Goal: Find specific page/section: Find specific page/section

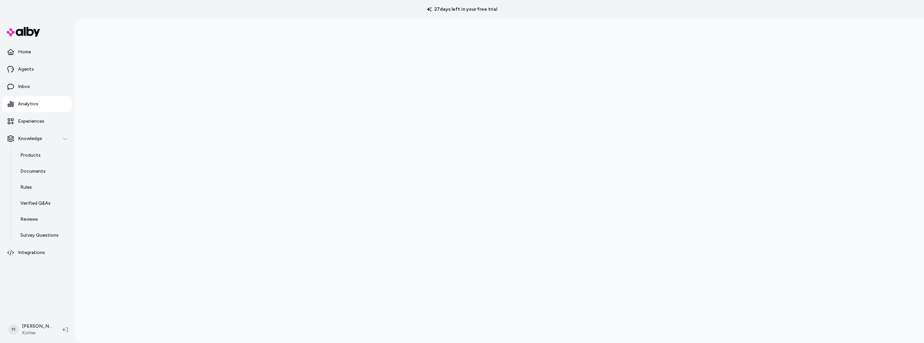
scroll to position [17, 0]
click at [751, 138] on div at bounding box center [499, 172] width 849 height 343
click at [756, 107] on div at bounding box center [499, 172] width 849 height 343
click at [210, 139] on div at bounding box center [499, 172] width 849 height 343
click at [206, 144] on div at bounding box center [499, 172] width 849 height 343
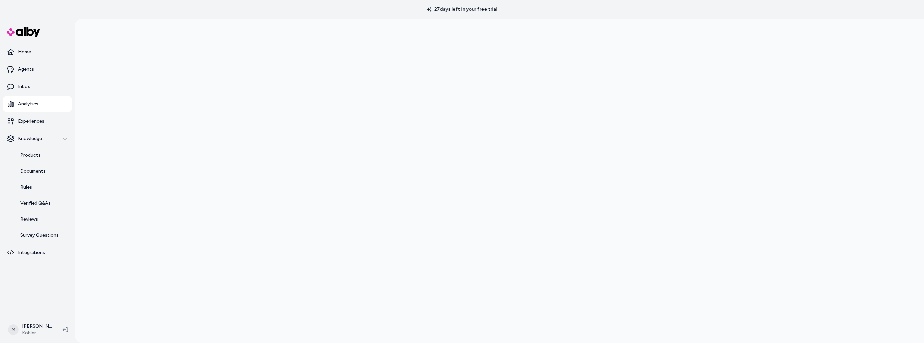
click at [867, 192] on div at bounding box center [499, 172] width 849 height 343
click at [217, 173] on div at bounding box center [499, 171] width 849 height 343
click at [250, 102] on div at bounding box center [499, 171] width 849 height 343
click at [743, 192] on div at bounding box center [499, 171] width 849 height 343
